Goal: Register for event/course

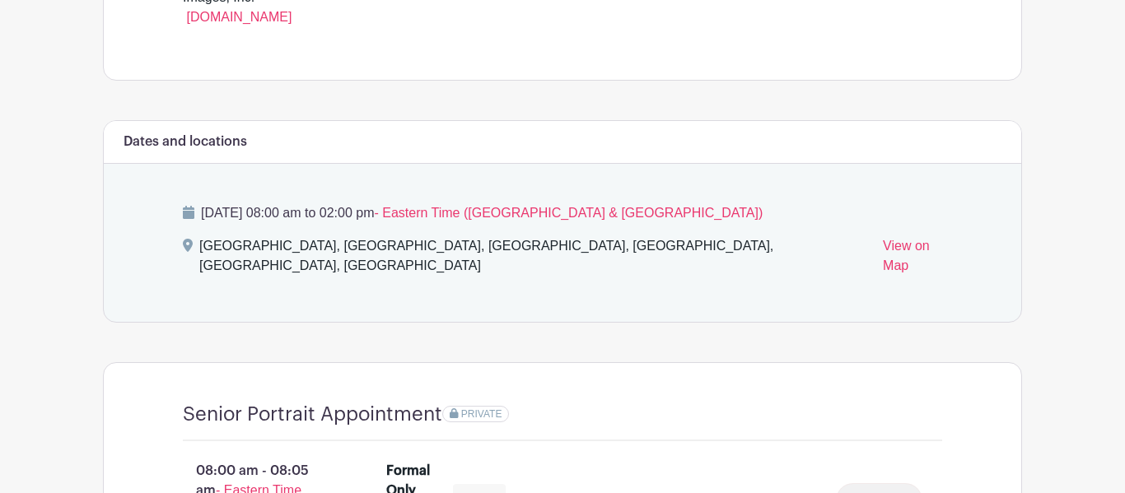
scroll to position [808, 0]
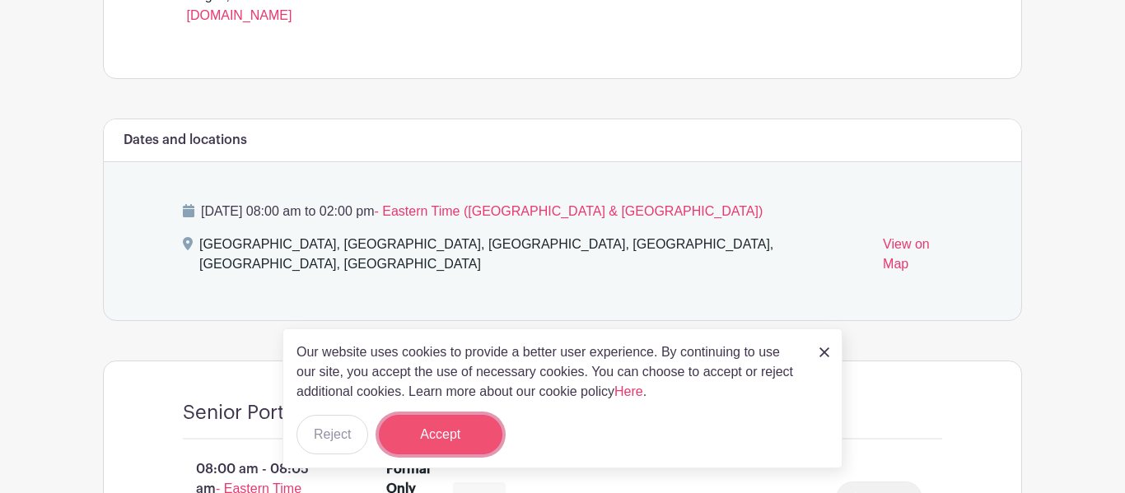
click at [436, 437] on button "Accept" at bounding box center [441, 435] width 124 height 40
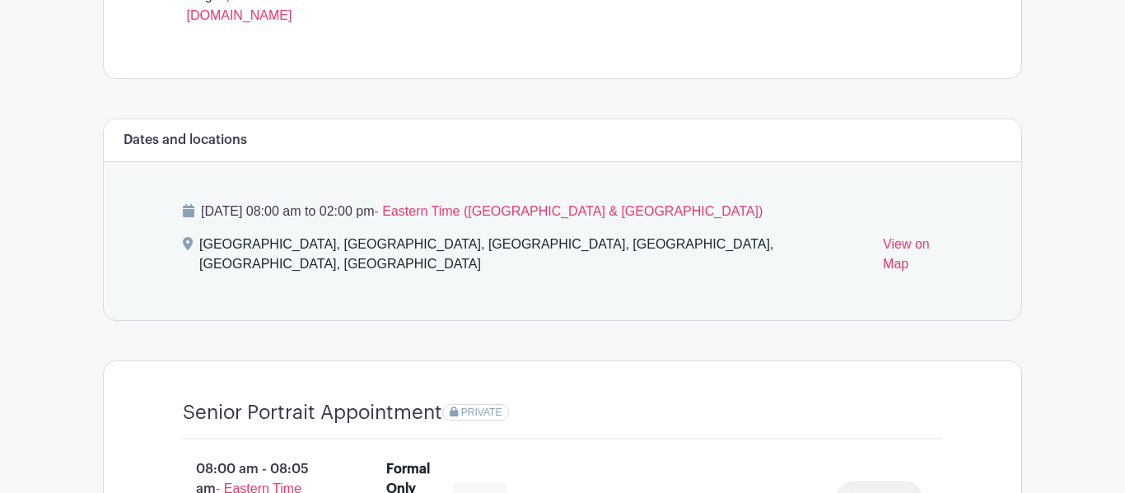
click at [171, 143] on h6 "Dates and locations" at bounding box center [186, 141] width 124 height 16
click at [290, 242] on div "[GEOGRAPHIC_DATA], [GEOGRAPHIC_DATA], [GEOGRAPHIC_DATA], [GEOGRAPHIC_DATA], [GE…" at bounding box center [534, 258] width 670 height 46
click at [558, 213] on span "- Eastern Time ([GEOGRAPHIC_DATA] & [GEOGRAPHIC_DATA])" at bounding box center [568, 211] width 389 height 14
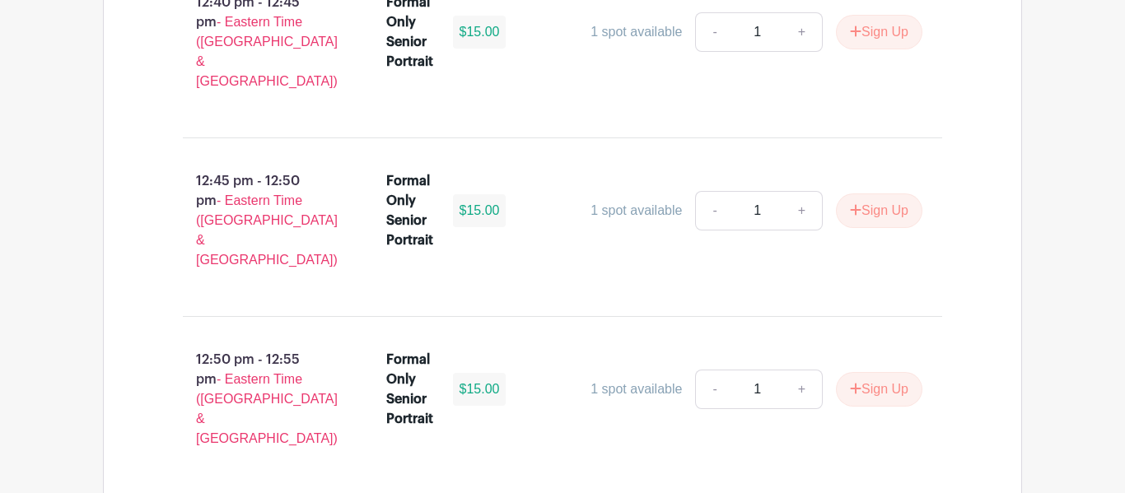
scroll to position [9138, 0]
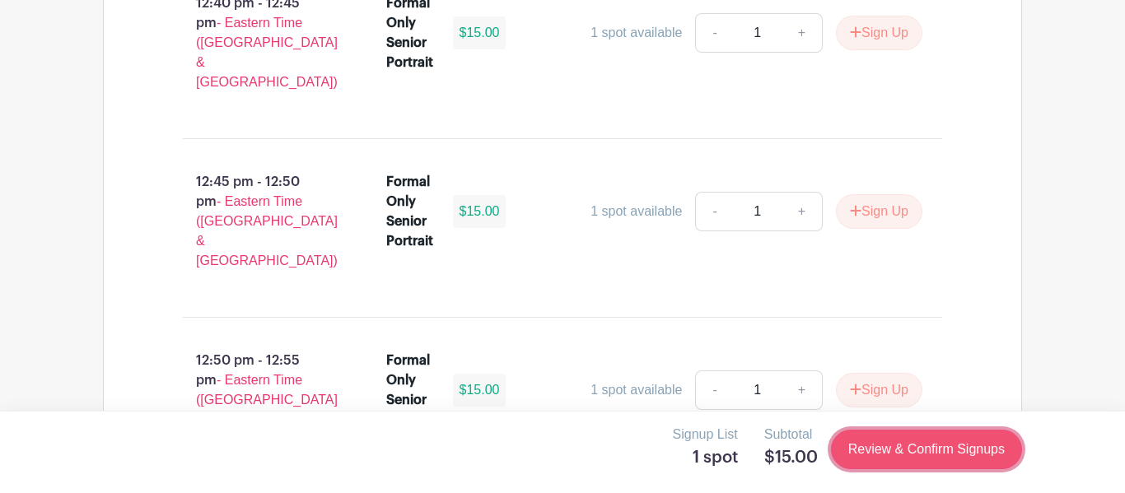
click at [886, 446] on link "Review & Confirm Signups" at bounding box center [926, 450] width 191 height 40
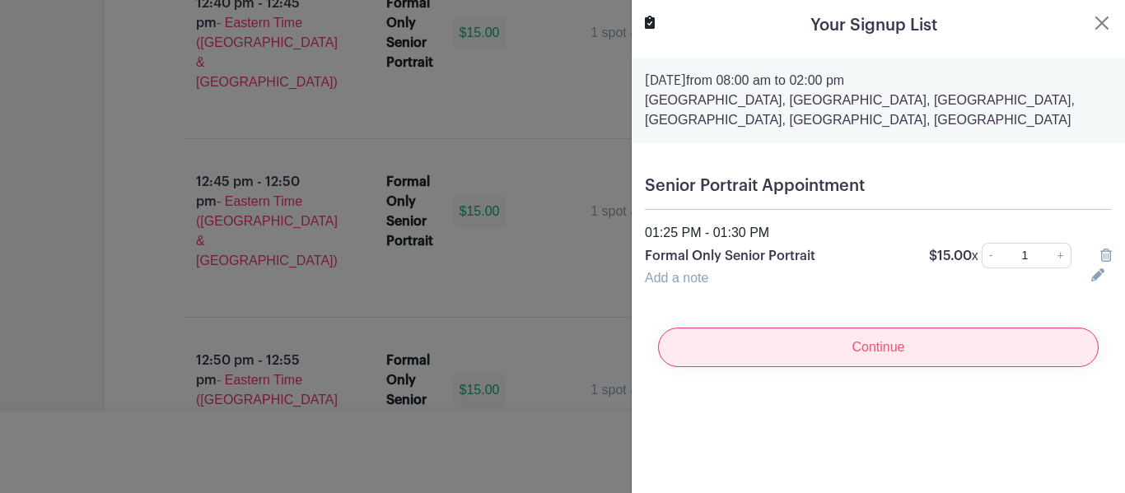
click at [838, 353] on input "Continue" at bounding box center [878, 348] width 441 height 40
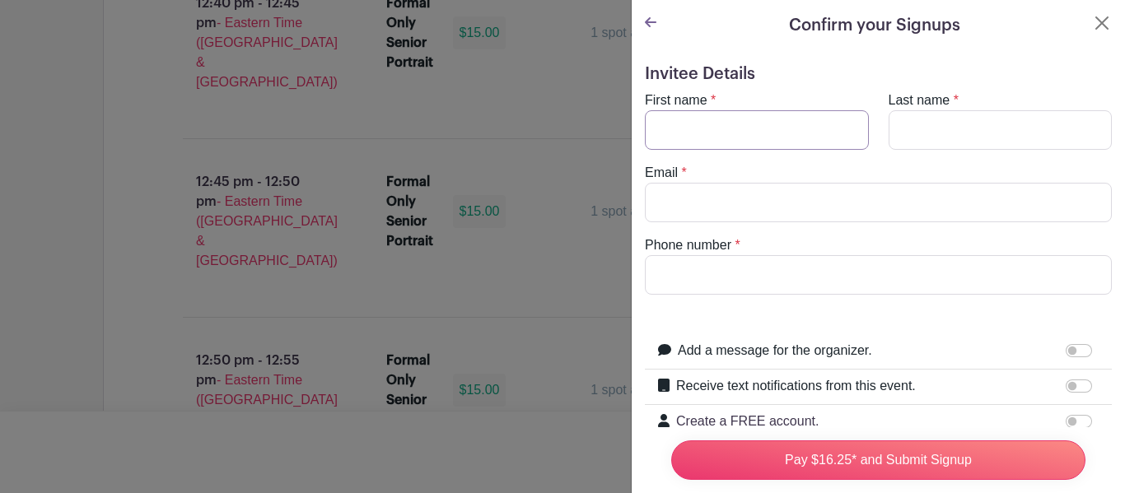
click at [755, 126] on input "First name" at bounding box center [757, 130] width 224 height 40
type input "[PERSON_NAME]"
type input "[EMAIL_ADDRESS][DOMAIN_NAME]"
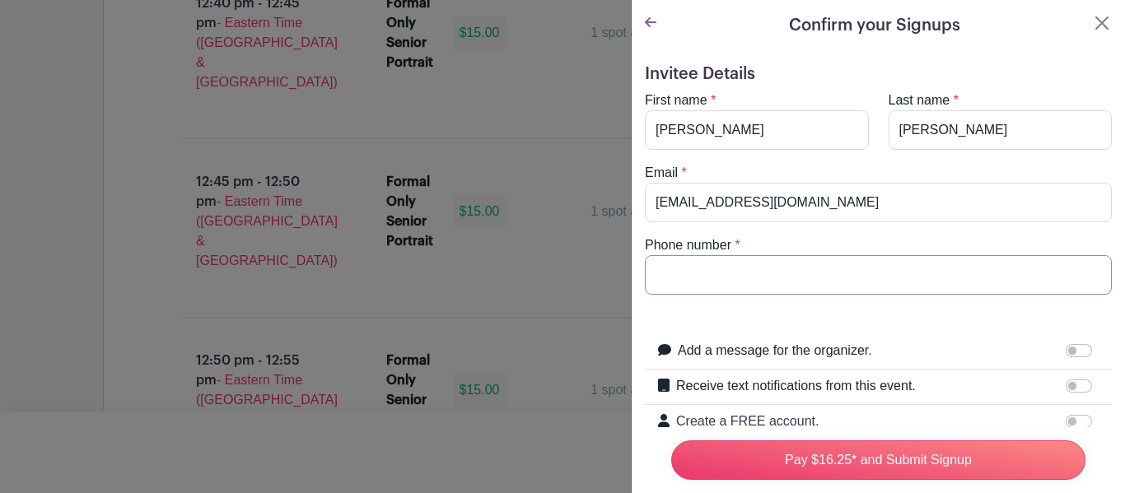
type input "8643089110"
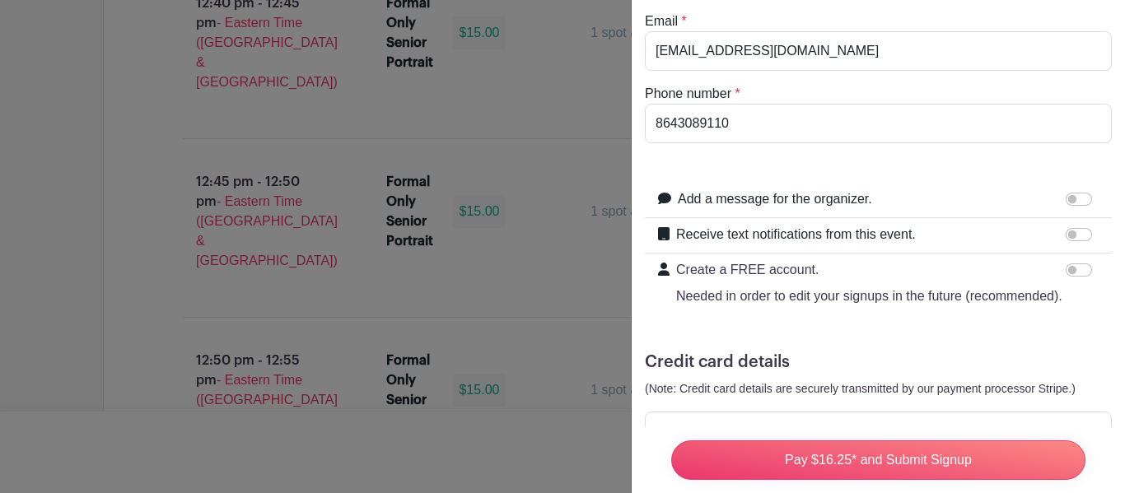
scroll to position [211, 0]
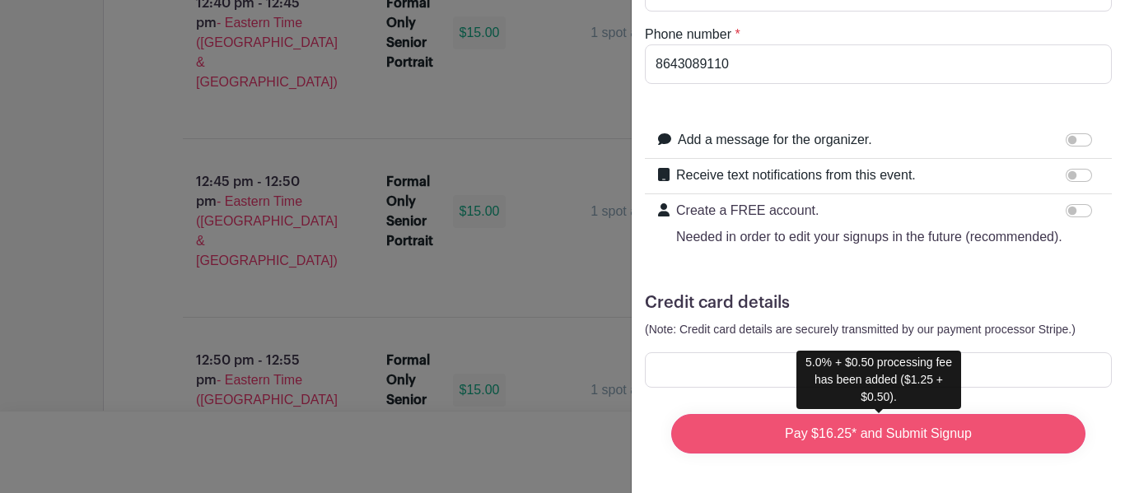
click at [847, 446] on input "Pay $16.25* and Submit Signup" at bounding box center [878, 434] width 414 height 40
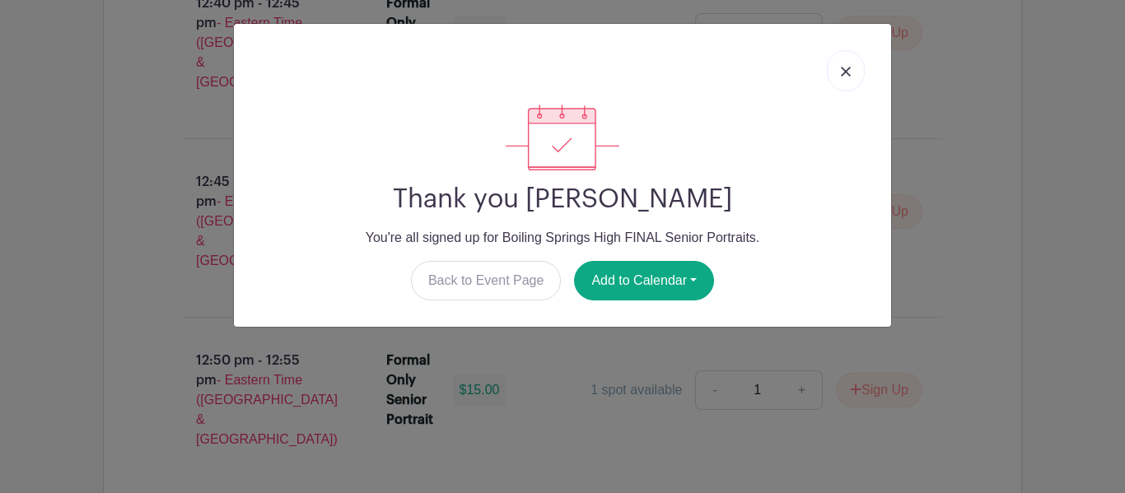
click at [844, 82] on link at bounding box center [846, 70] width 38 height 41
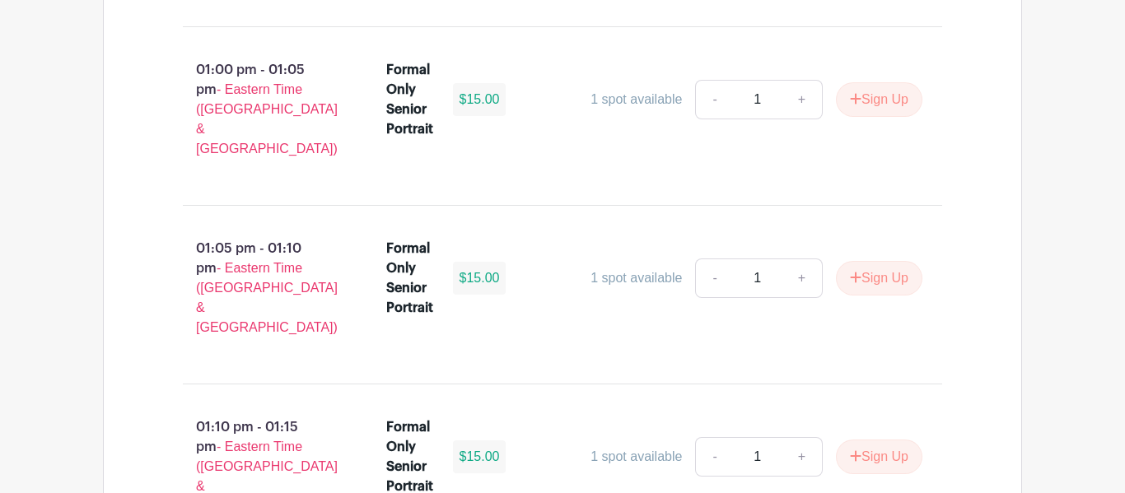
scroll to position [9790, 0]
